Goal: Task Accomplishment & Management: Complete application form

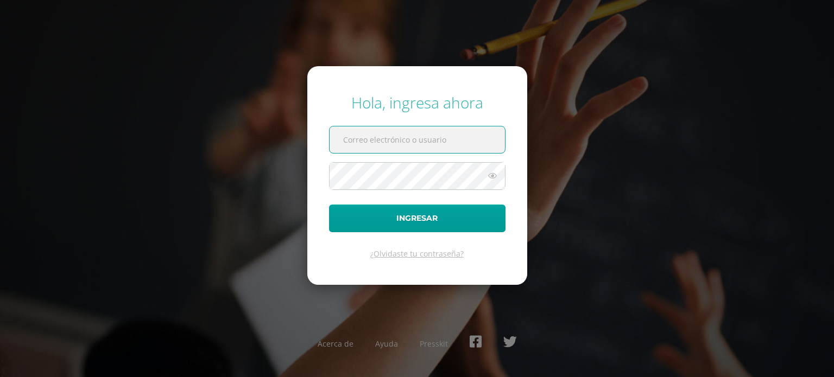
type input "[PERSON_NAME][EMAIL_ADDRESS][PERSON_NAME][DOMAIN_NAME]"
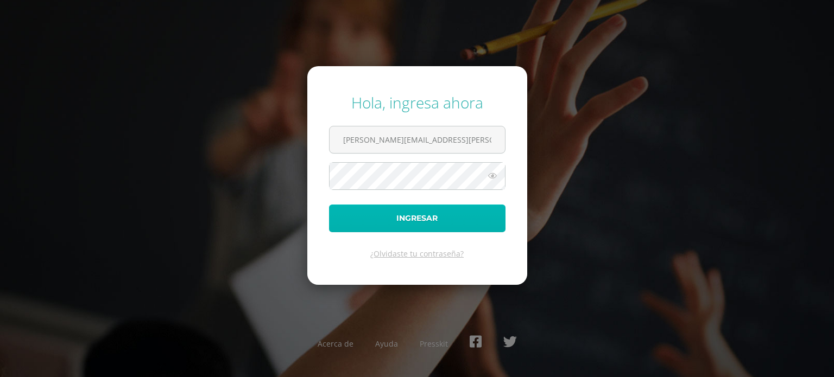
click at [436, 219] on button "Ingresar" at bounding box center [417, 219] width 176 height 28
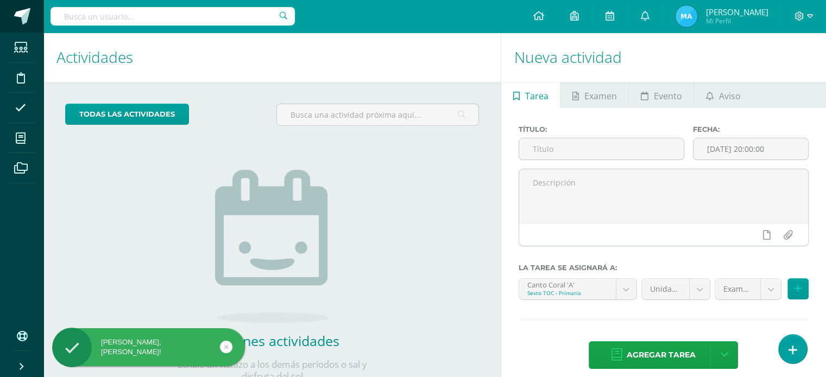
click at [21, 18] on span at bounding box center [22, 16] width 16 height 16
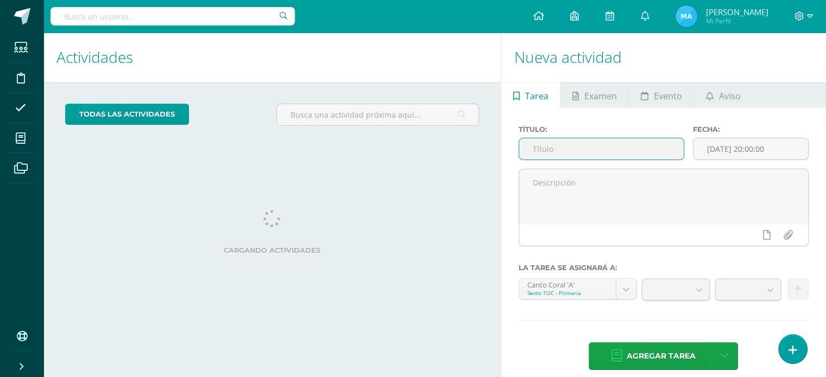
click at [564, 144] on input "text" at bounding box center [601, 148] width 164 height 21
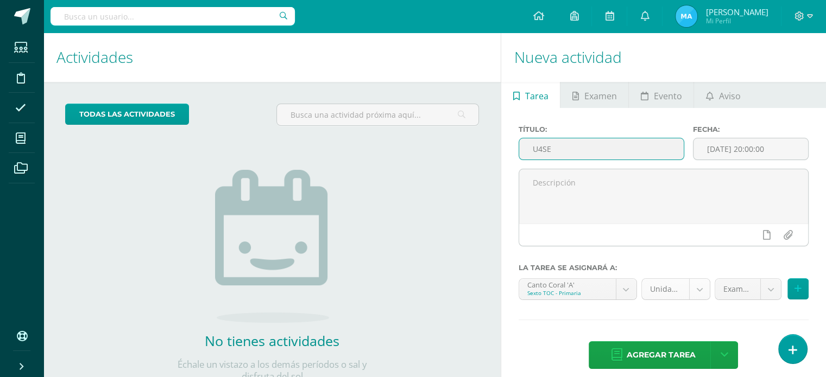
type input "U4SE"
click at [695, 288] on body "Estudiantes Disciplina Asistencia Mis cursos Archivos Soporte Ayuda Reportar un…" at bounding box center [413, 188] width 826 height 377
click at [794, 289] on icon at bounding box center [797, 288] width 7 height 9
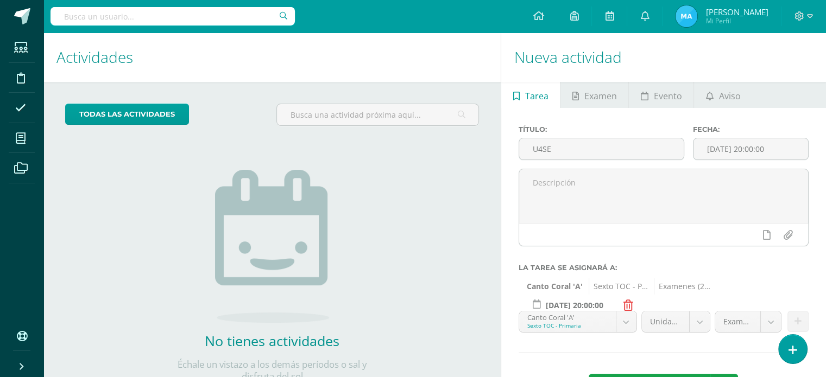
scroll to position [43, 0]
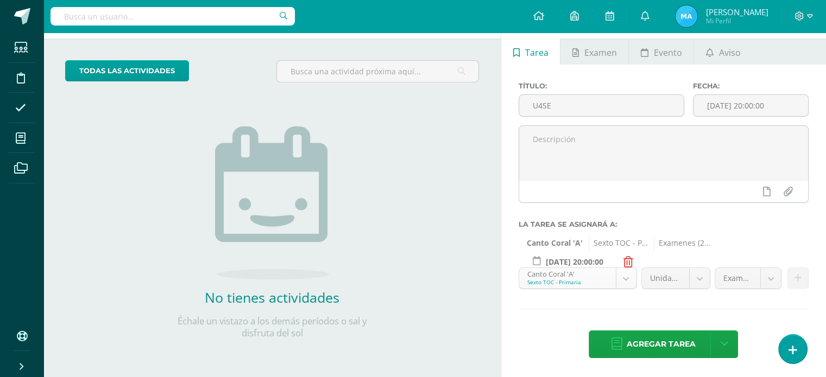
click at [624, 282] on body "Estudiantes Disciplina Asistencia Mis cursos Archivos Soporte Ayuda Reportar un…" at bounding box center [413, 145] width 826 height 377
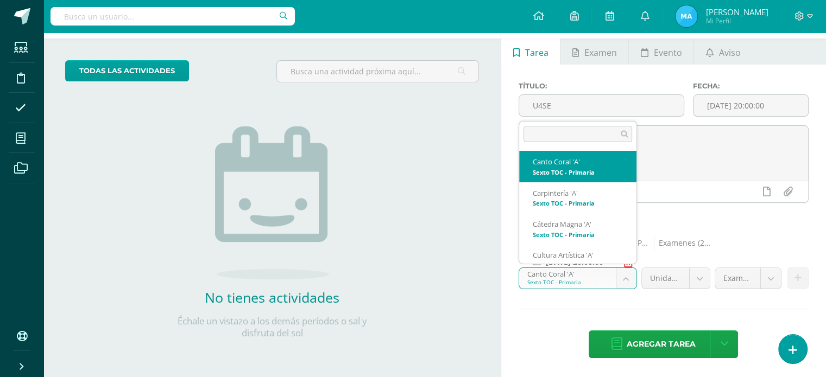
scroll to position [11, 0]
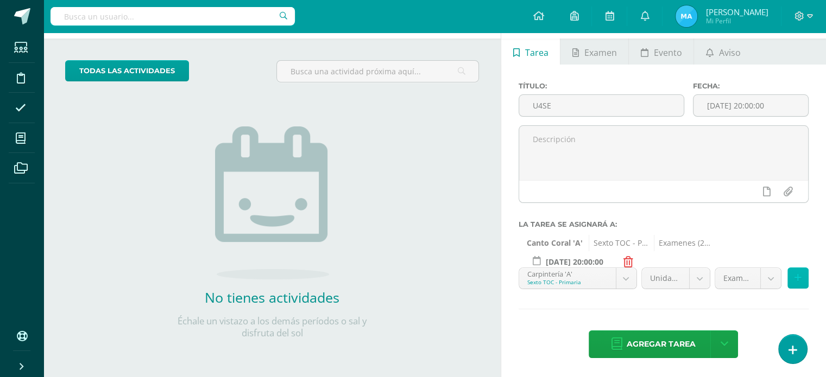
click at [795, 276] on icon at bounding box center [797, 278] width 7 height 9
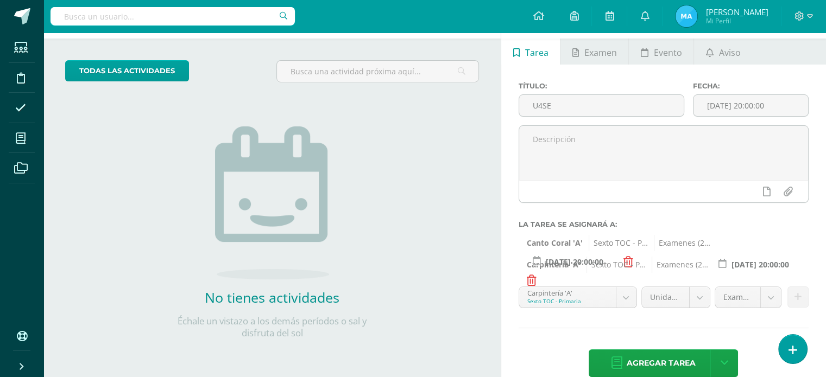
click at [627, 297] on body "Estudiantes Disciplina Asistencia Mis cursos Archivos Soporte Ayuda Reportar un…" at bounding box center [413, 145] width 826 height 377
click at [801, 295] on button at bounding box center [797, 297] width 21 height 21
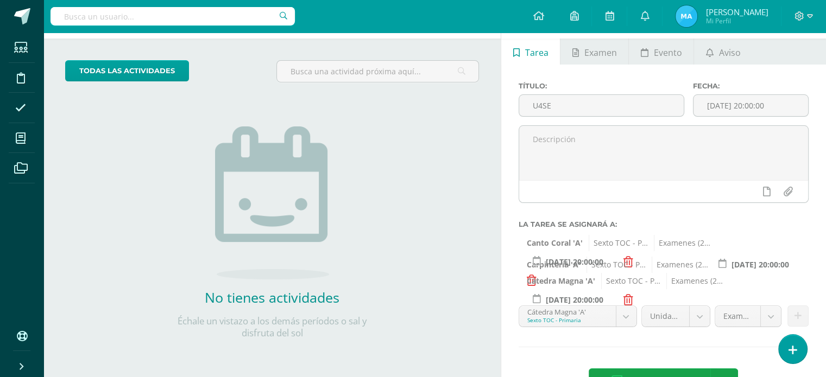
scroll to position [81, 0]
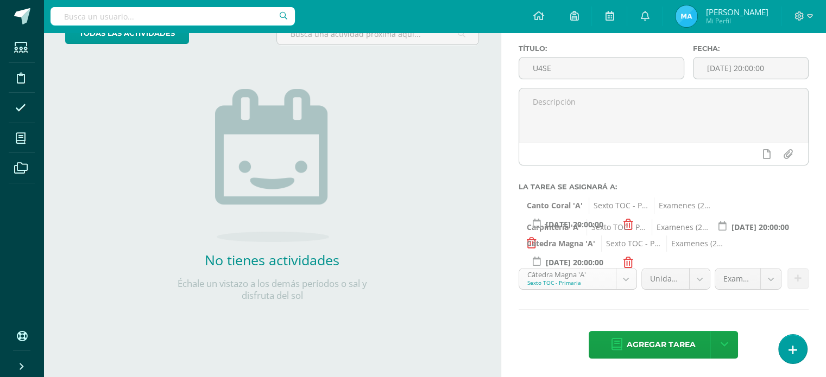
click at [623, 276] on body "Estudiantes Disciplina Asistencia Mis cursos Archivos Soporte Ayuda Reportar un…" at bounding box center [413, 107] width 826 height 377
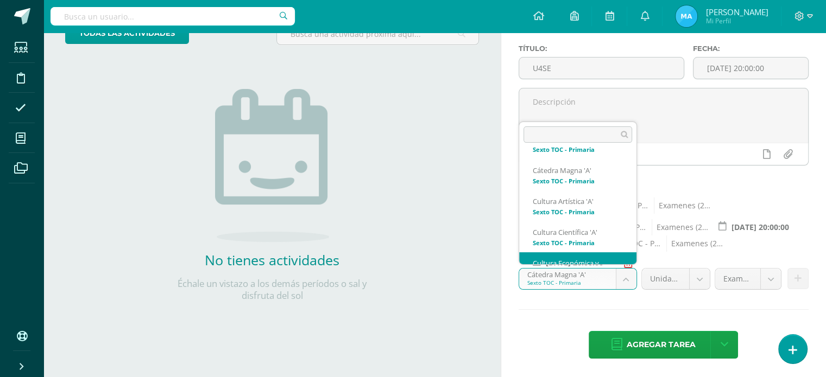
scroll to position [82, 0]
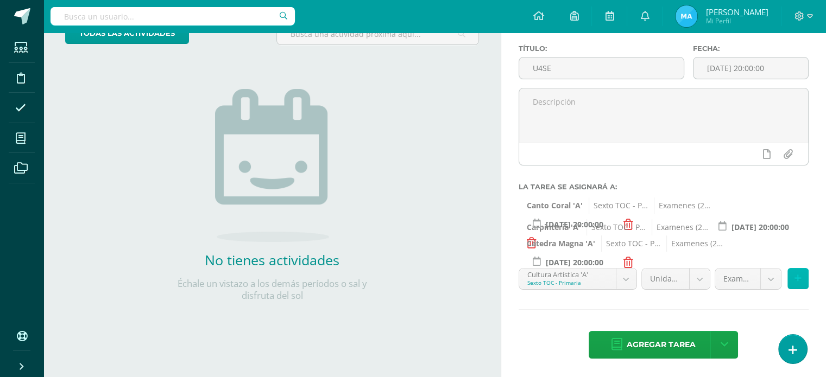
click at [794, 280] on icon at bounding box center [797, 278] width 7 height 9
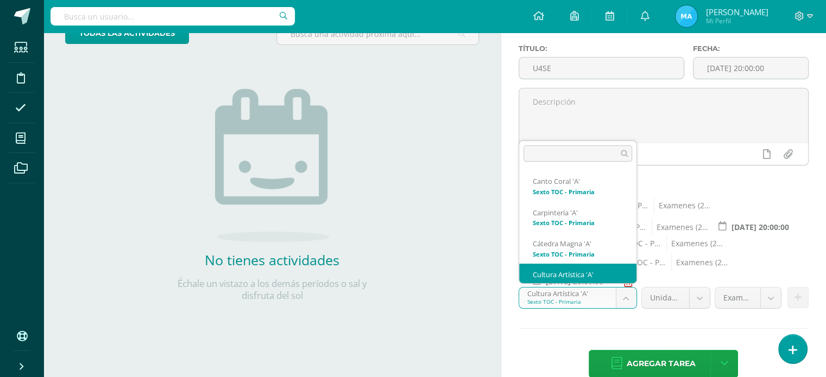
click at [629, 296] on body "Estudiantes Disciplina Asistencia Mis cursos Archivos Soporte Ayuda Reportar un…" at bounding box center [413, 107] width 826 height 377
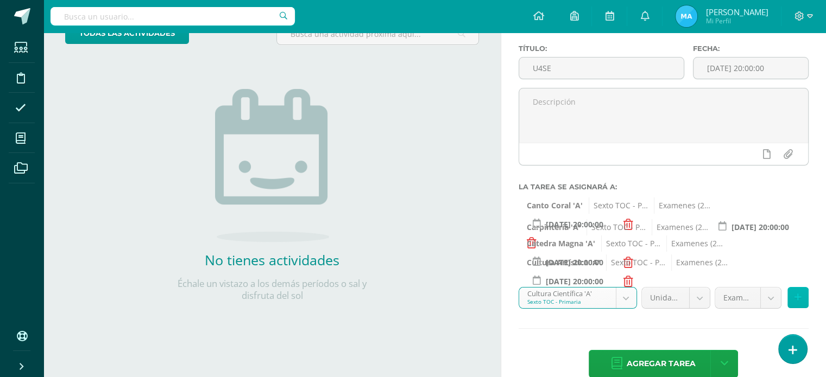
click at [796, 300] on icon at bounding box center [797, 297] width 7 height 9
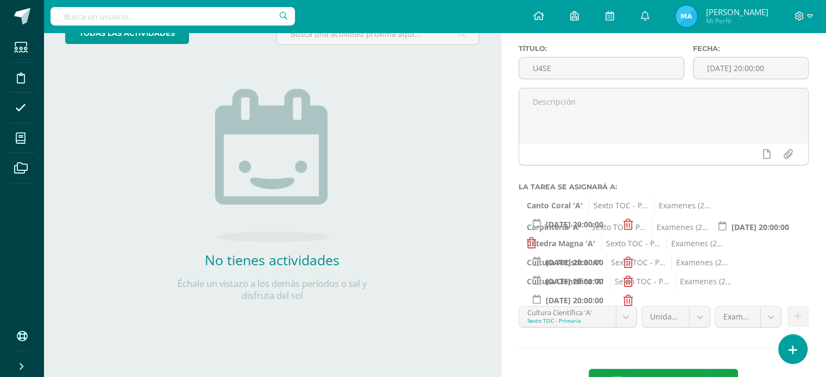
scroll to position [119, 0]
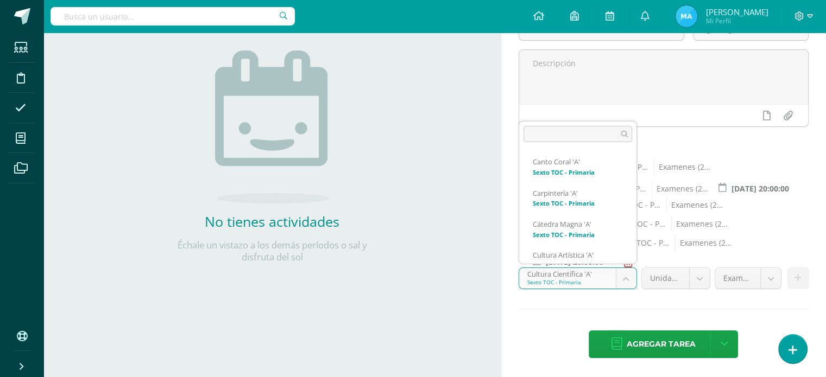
click at [623, 258] on body "Estudiantes Disciplina Asistencia Mis cursos Archivos Soporte Ayuda Reportar un…" at bounding box center [413, 69] width 826 height 377
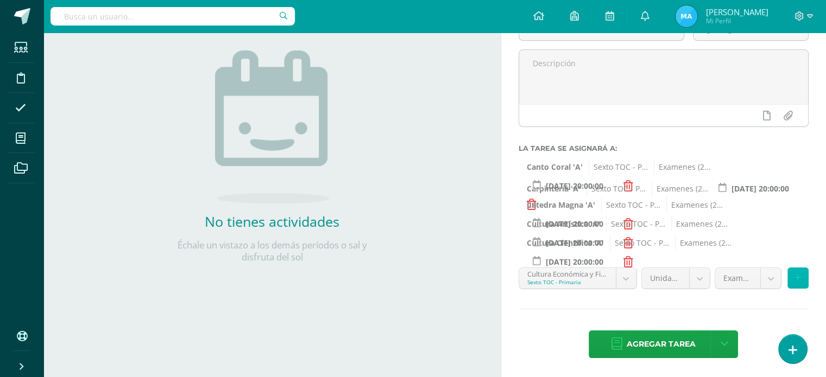
click at [801, 280] on button at bounding box center [797, 278] width 21 height 21
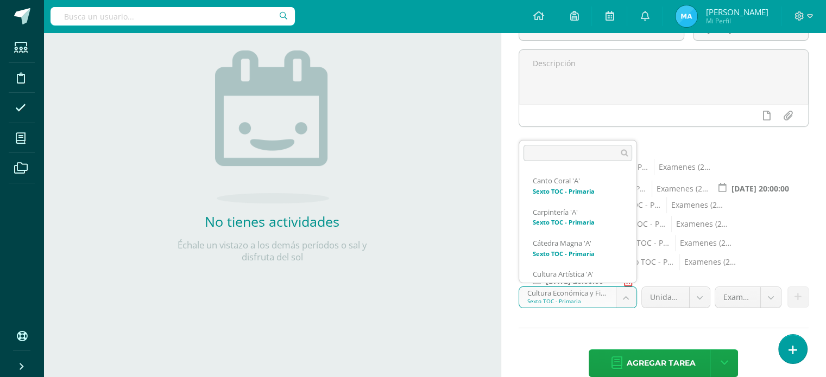
scroll to position [82, 0]
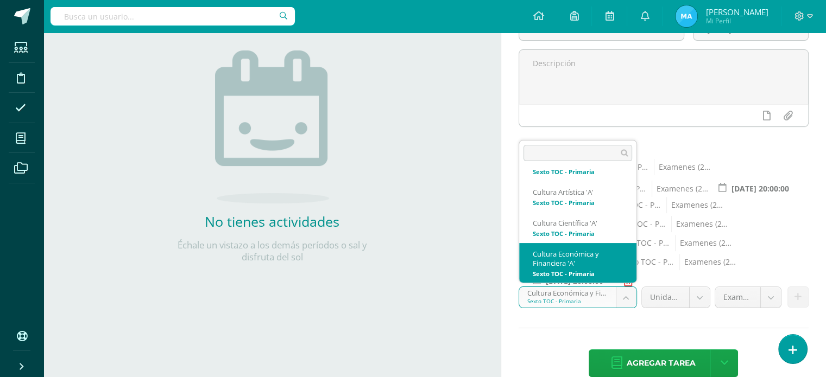
click at [630, 258] on body "Estudiantes Disciplina Asistencia Mis cursos Archivos Soporte Ayuda Reportar un…" at bounding box center [413, 69] width 826 height 377
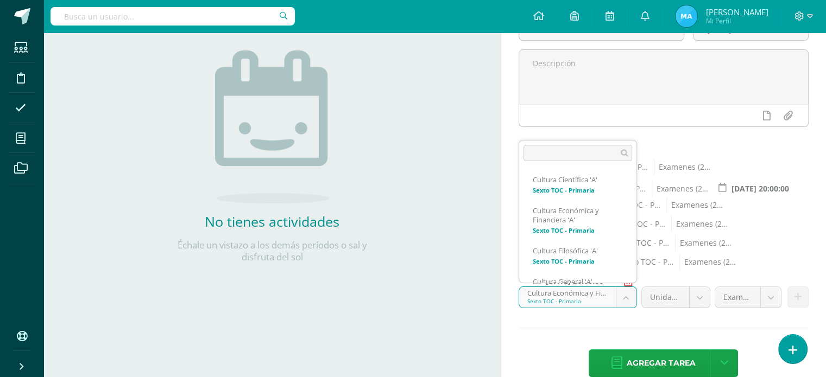
scroll to position [144, 0]
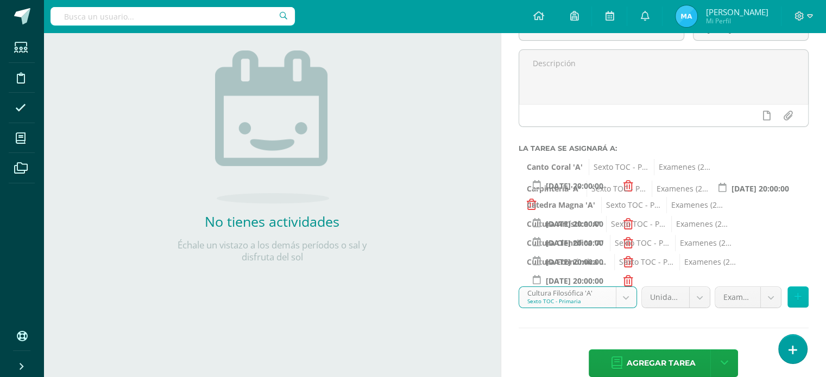
click at [803, 297] on button at bounding box center [797, 297] width 21 height 21
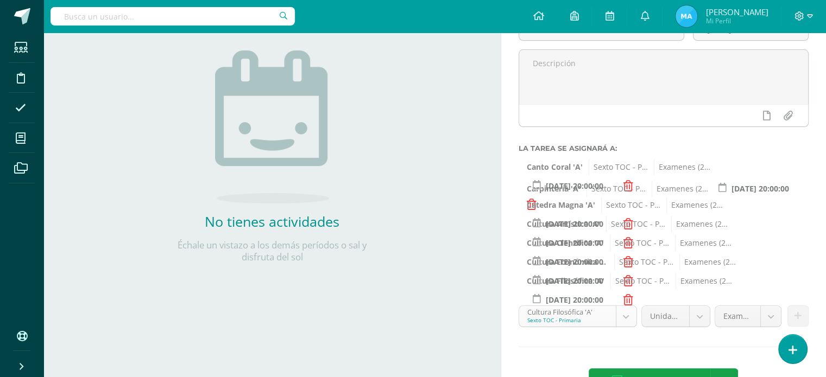
scroll to position [113, 0]
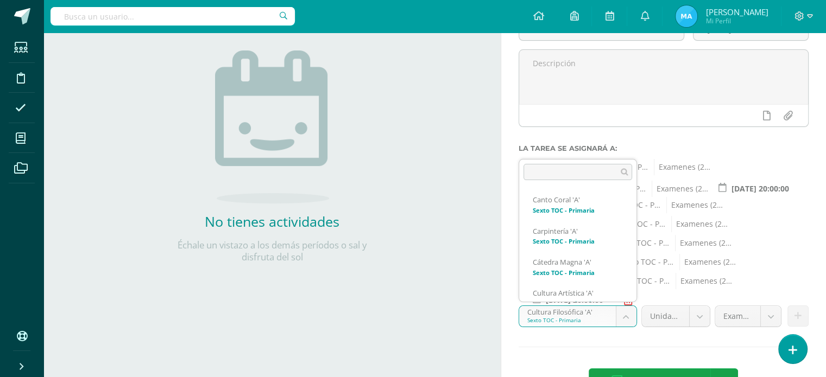
click at [631, 258] on body "Estudiantes Disciplina Asistencia Mis cursos Archivos Soporte Ayuda Reportar un…" at bounding box center [413, 69] width 826 height 377
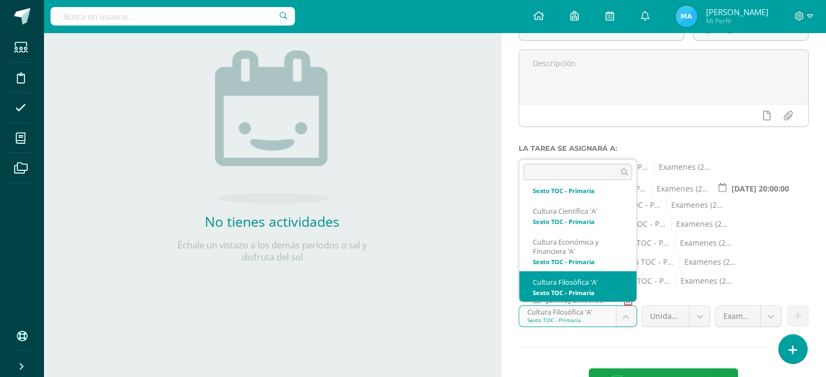
click at [626, 258] on body "Estudiantes Disciplina Asistencia Mis cursos Archivos Soporte Ayuda Reportar un…" at bounding box center [413, 69] width 826 height 377
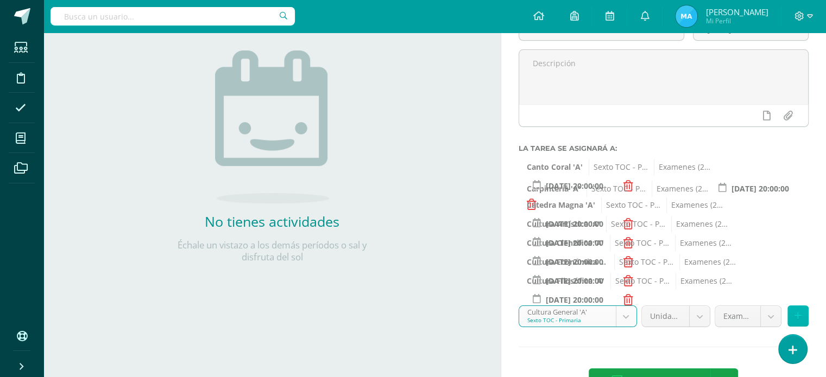
click at [789, 316] on button at bounding box center [797, 316] width 21 height 21
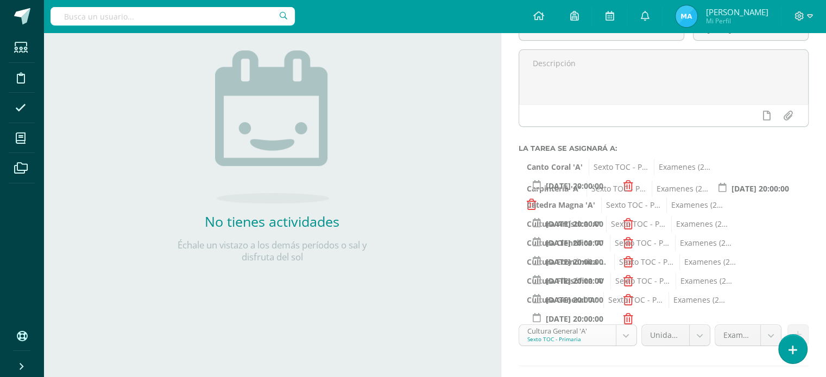
scroll to position [144, 0]
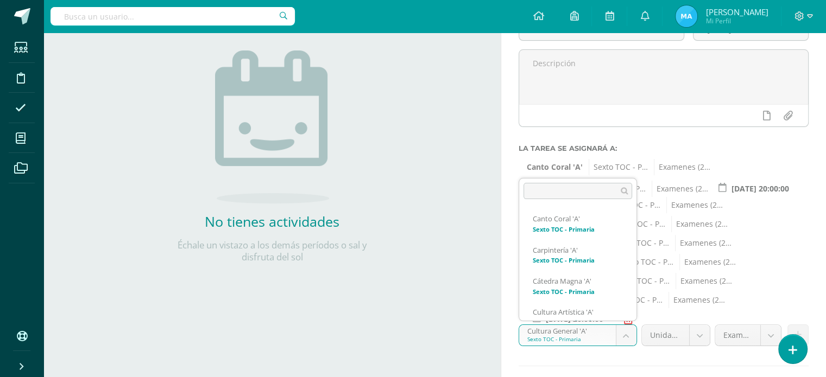
click at [629, 258] on body "Estudiantes Disciplina Asistencia Mis cursos Archivos Soporte Ayuda Reportar un…" at bounding box center [413, 69] width 826 height 377
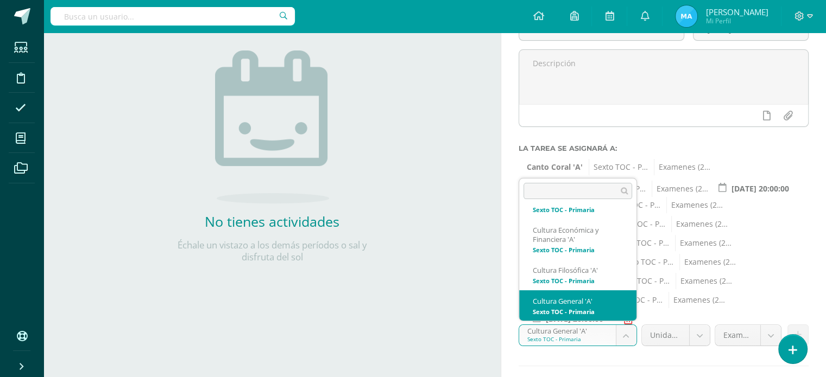
scroll to position [175, 0]
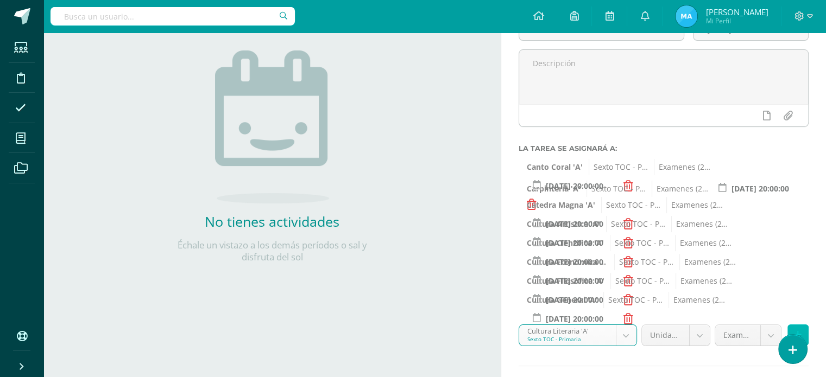
click at [805, 326] on button at bounding box center [797, 335] width 21 height 21
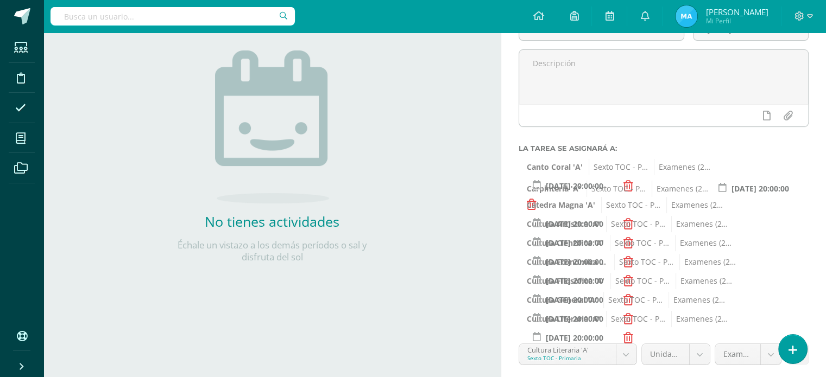
scroll to position [195, 0]
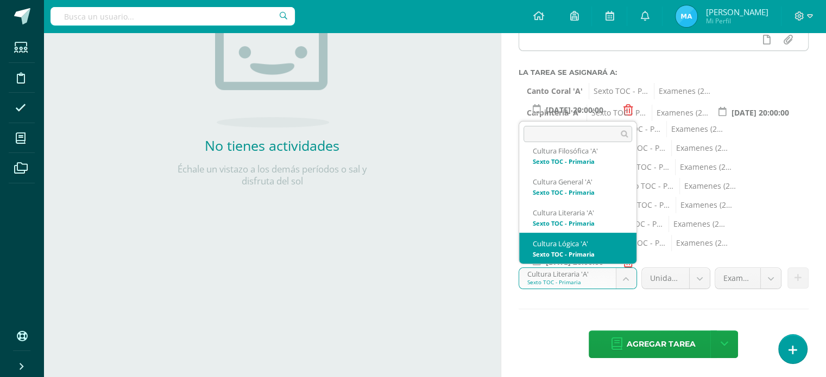
scroll to position [237, 0]
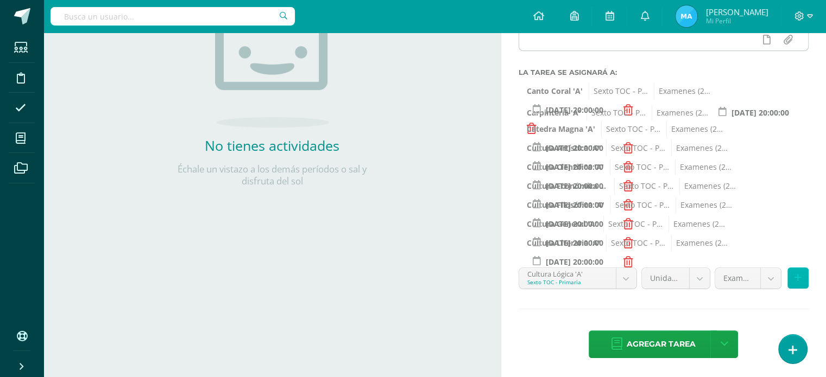
click at [800, 275] on icon at bounding box center [797, 278] width 7 height 9
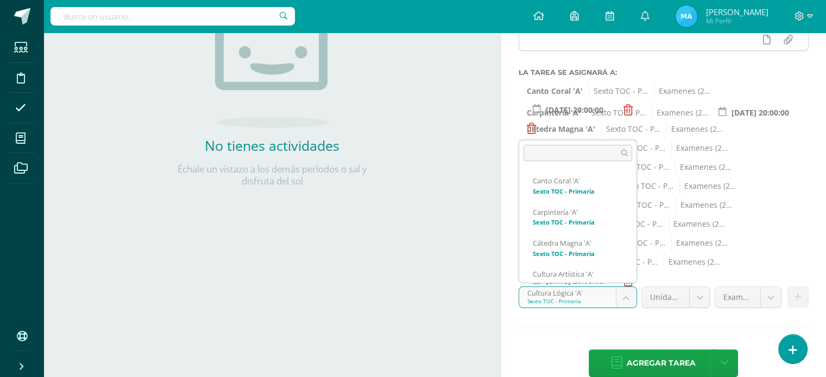
scroll to position [206, 0]
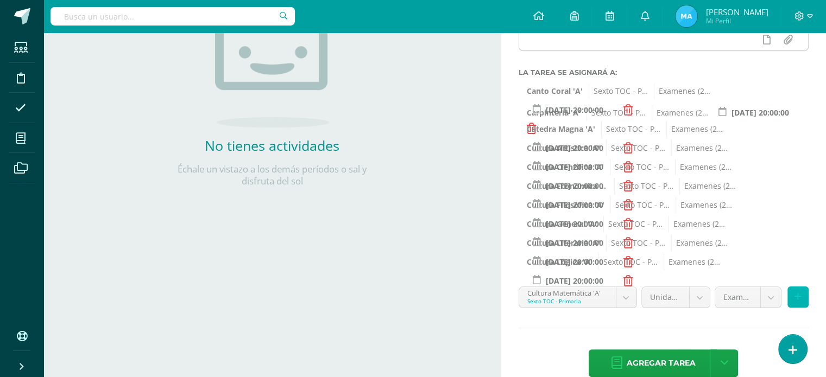
click at [800, 301] on button at bounding box center [797, 297] width 21 height 21
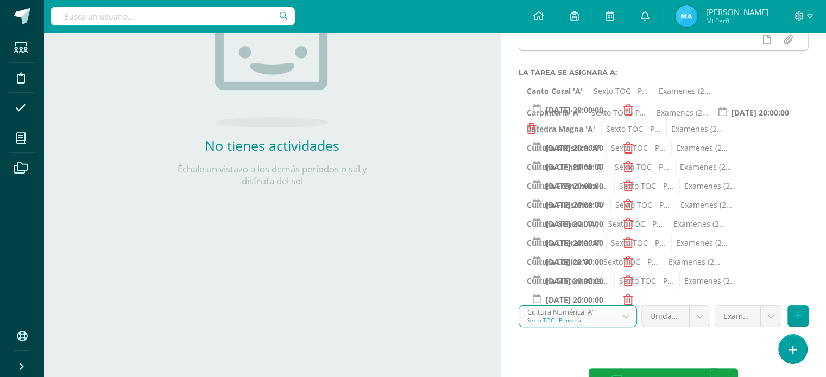
scroll to position [233, 0]
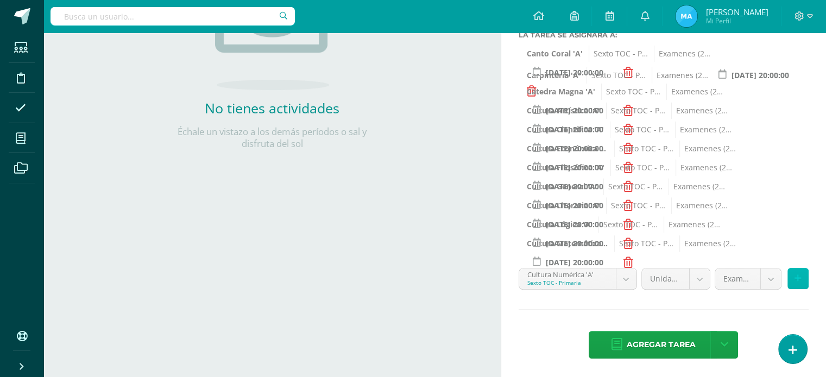
click at [801, 274] on button at bounding box center [797, 278] width 21 height 21
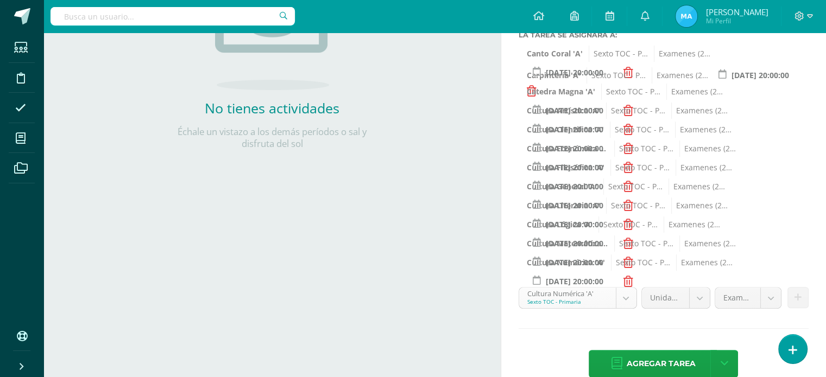
scroll to position [268, 0]
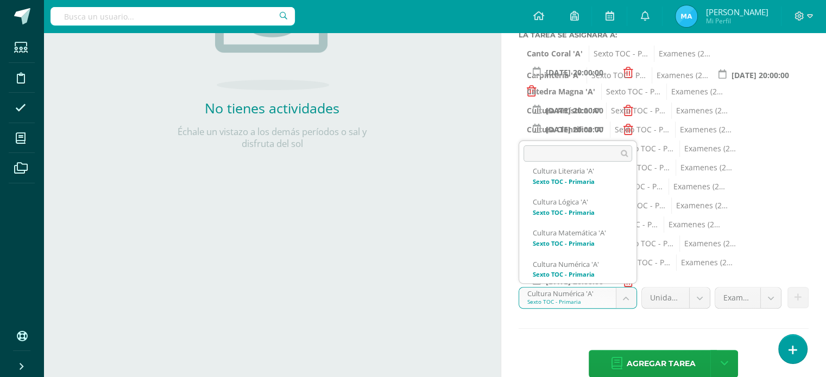
scroll to position [299, 0]
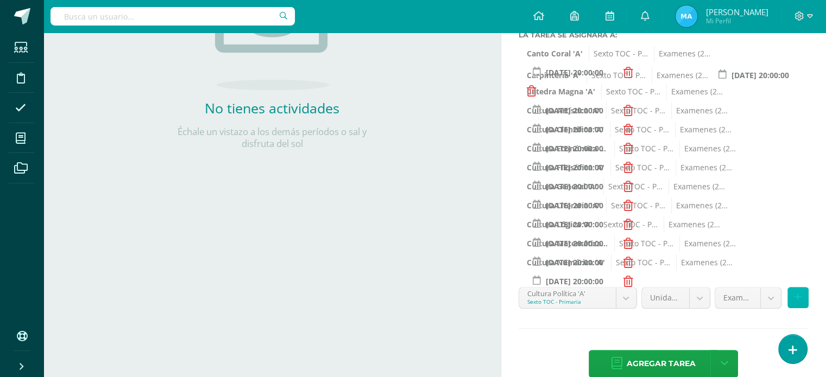
click at [801, 297] on button at bounding box center [797, 297] width 21 height 21
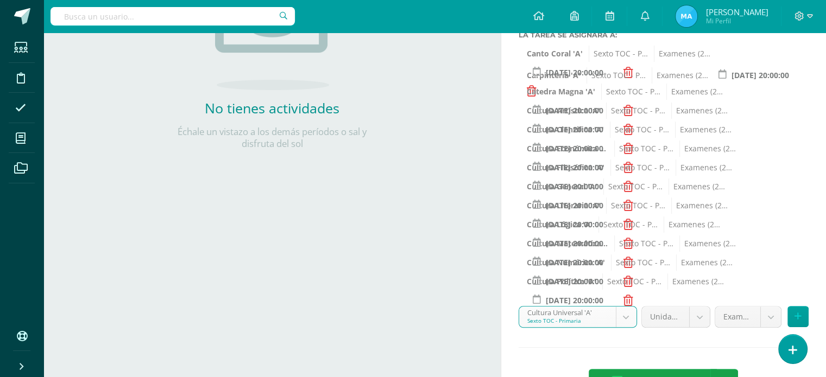
scroll to position [271, 0]
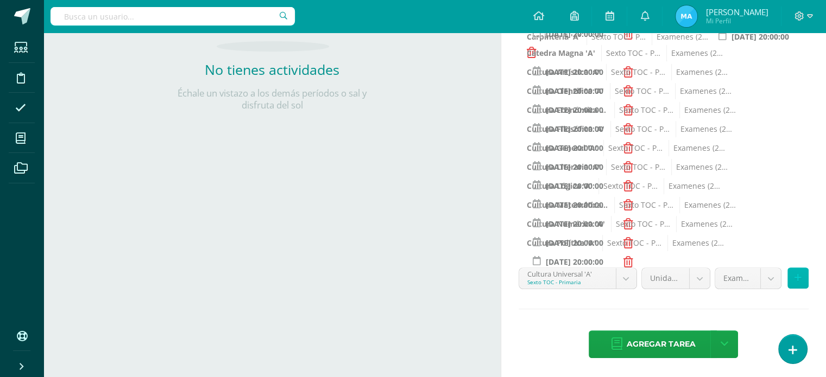
click at [793, 275] on button at bounding box center [797, 278] width 21 height 21
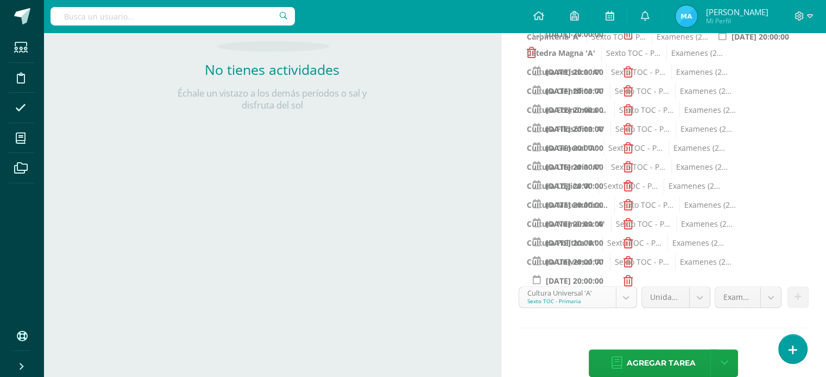
scroll to position [330, 0]
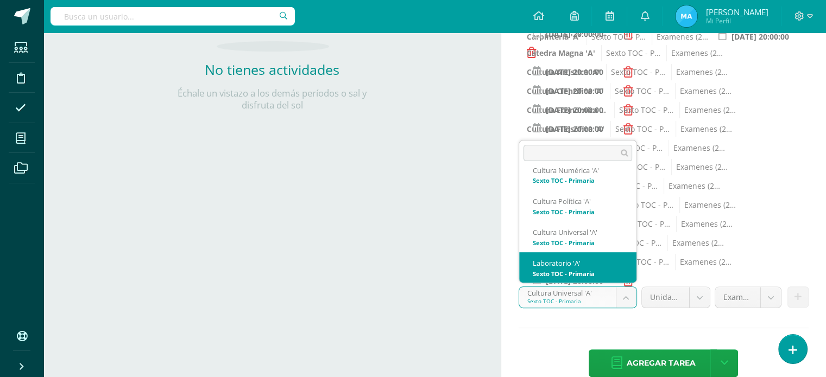
scroll to position [410, 0]
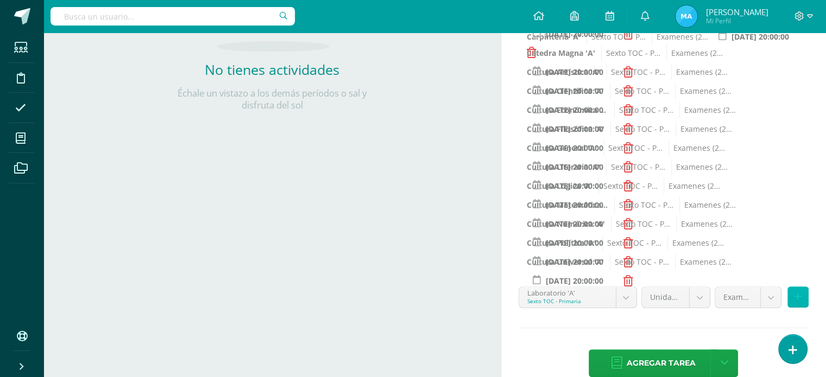
click at [794, 288] on button at bounding box center [797, 297] width 21 height 21
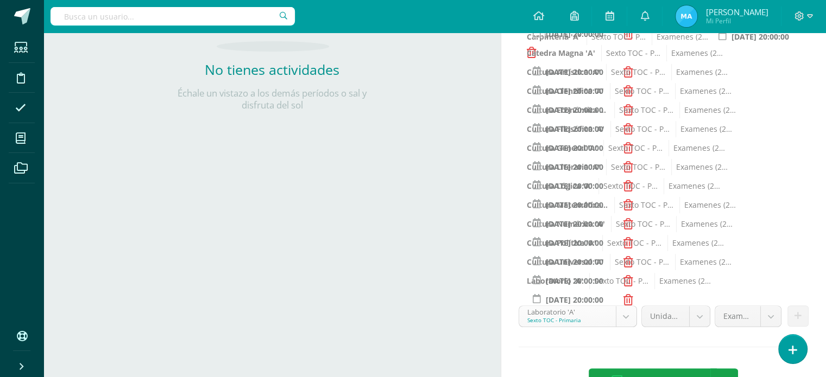
scroll to position [361, 0]
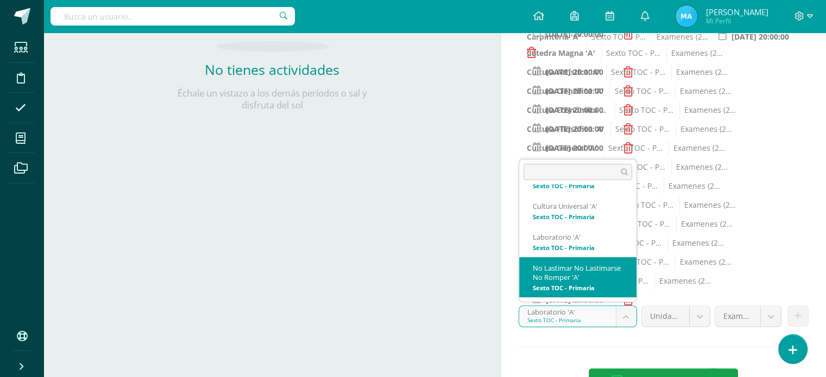
select select "138884"
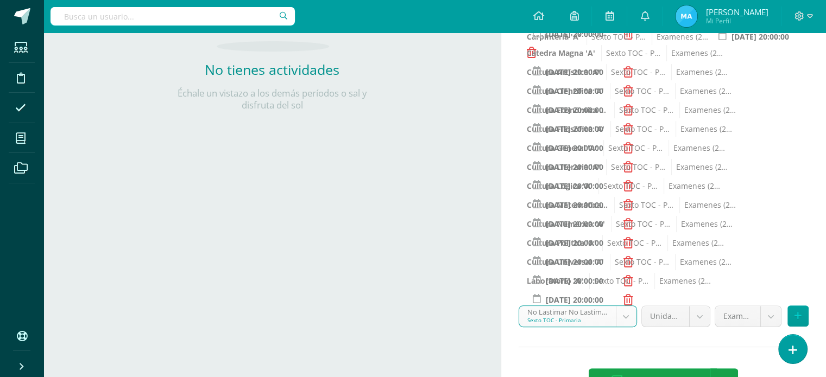
scroll to position [309, 0]
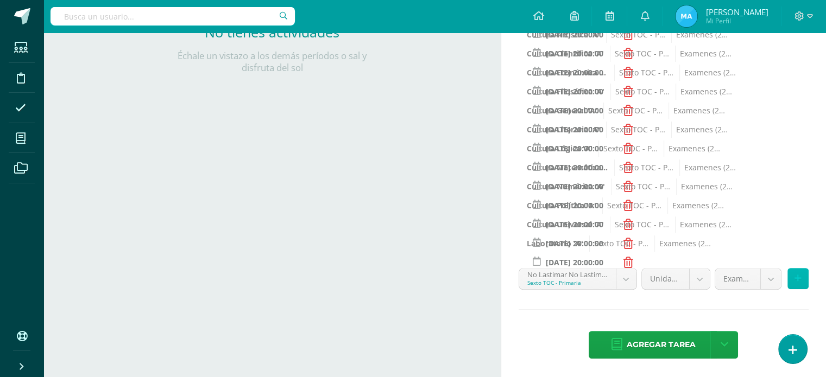
click at [798, 274] on icon at bounding box center [797, 278] width 7 height 9
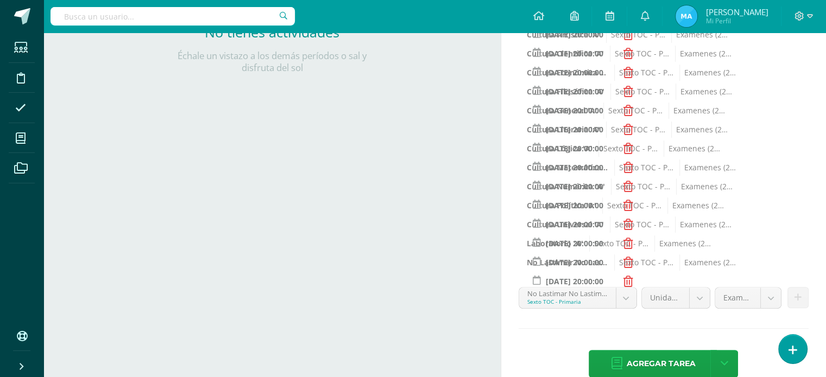
scroll to position [328, 0]
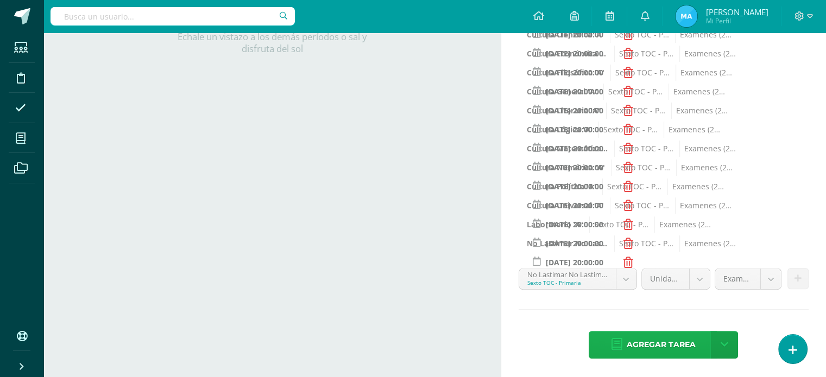
click at [604, 346] on link "Agregar tarea" at bounding box center [653, 345] width 128 height 28
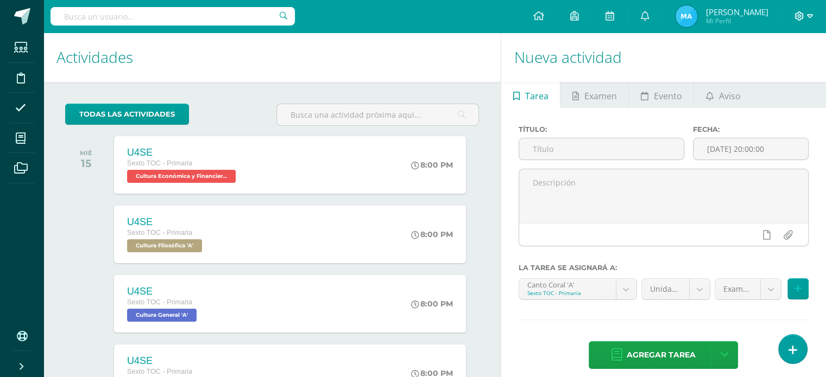
click at [797, 17] on icon at bounding box center [799, 16] width 10 height 10
click at [763, 74] on span "Cerrar sesión" at bounding box center [775, 74] width 49 height 10
